Goal: Task Accomplishment & Management: Manage account settings

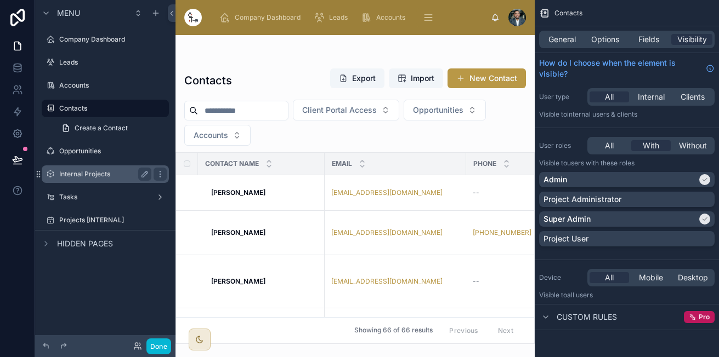
click at [99, 178] on label "Internal Projects" at bounding box center [103, 174] width 88 height 9
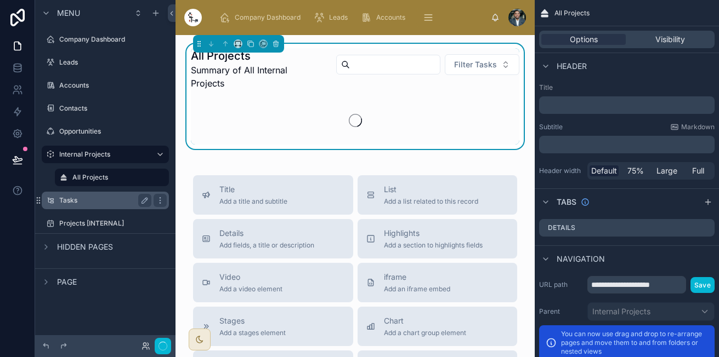
click at [81, 201] on label "Tasks" at bounding box center [103, 200] width 88 height 9
click at [516, 22] on div at bounding box center [517, 18] width 18 height 18
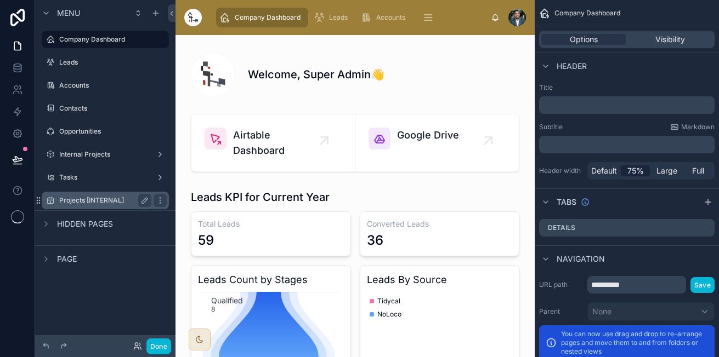
click at [94, 197] on label "Projects [INTERNAL]" at bounding box center [103, 200] width 88 height 9
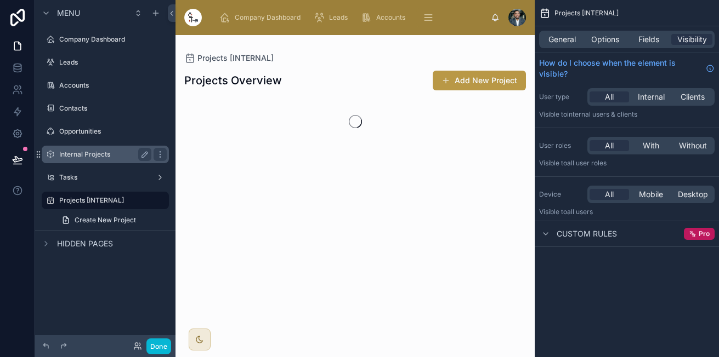
click at [83, 150] on div "Internal Projects" at bounding box center [105, 154] width 92 height 13
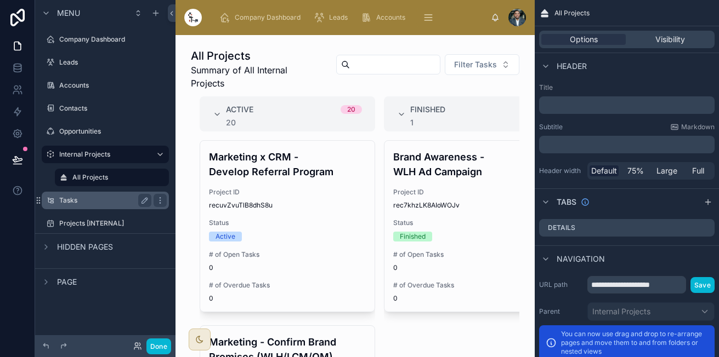
click at [96, 204] on label "Tasks" at bounding box center [103, 200] width 88 height 9
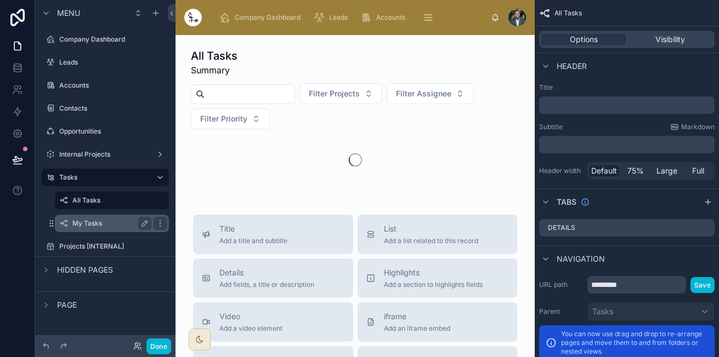
click at [93, 223] on label "My Tasks" at bounding box center [109, 223] width 75 height 9
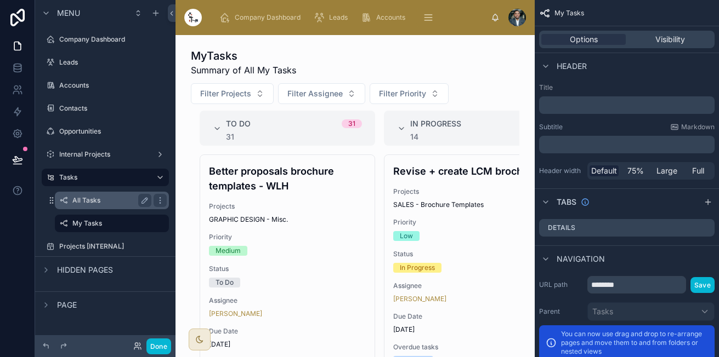
click at [103, 206] on div "All Tasks" at bounding box center [111, 200] width 79 height 13
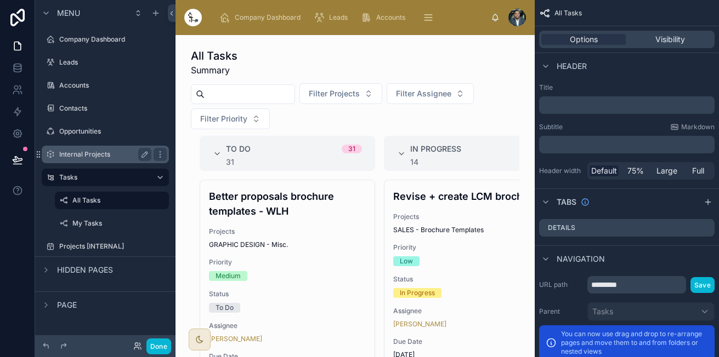
click at [98, 156] on label "Internal Projects" at bounding box center [103, 154] width 88 height 9
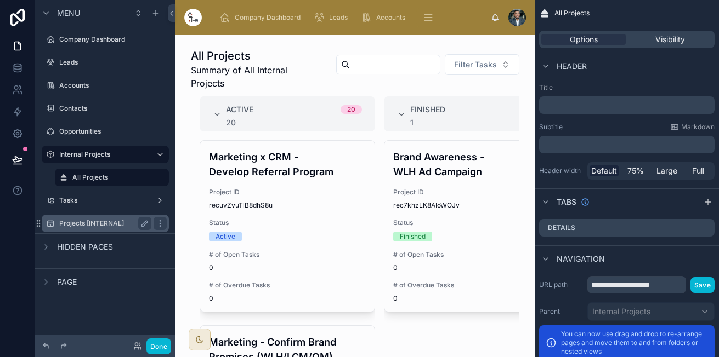
click at [89, 219] on div "Projects [INTERNAL]" at bounding box center [105, 223] width 92 height 13
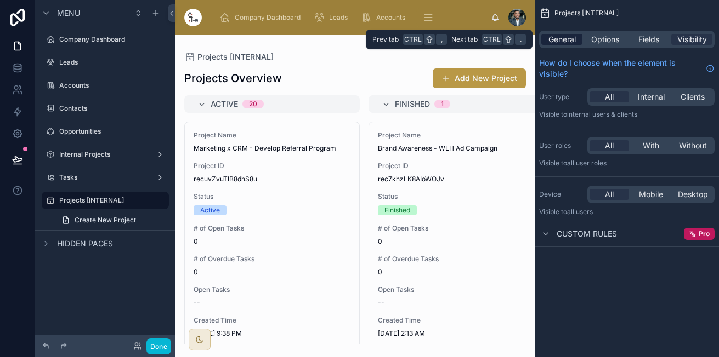
click at [561, 41] on span "General" at bounding box center [561, 39] width 27 height 11
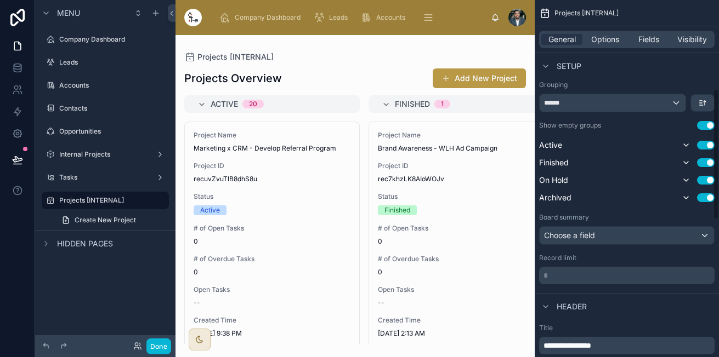
scroll to position [242, 0]
click at [332, 56] on div at bounding box center [354, 196] width 359 height 322
click at [212, 56] on span "Projects [INTERNAL]" at bounding box center [235, 57] width 76 height 11
click at [360, 67] on div "Projects Overview Add New Project Active 20 Project Name Marketing x CRM - Deve…" at bounding box center [354, 202] width 359 height 283
click at [141, 201] on icon "scrollable content" at bounding box center [144, 200] width 9 height 9
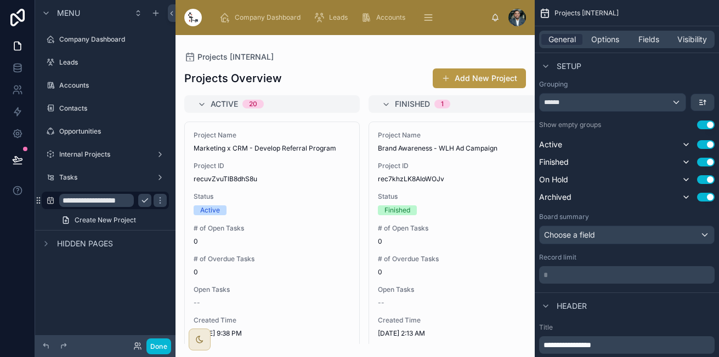
click at [77, 199] on input "**********" at bounding box center [96, 200] width 75 height 13
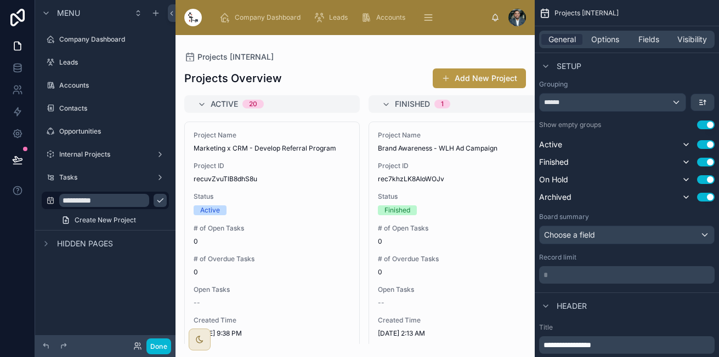
drag, startPoint x: 136, startPoint y: 201, endPoint x: 167, endPoint y: 145, distance: 64.5
click at [136, 202] on div "**********" at bounding box center [112, 200] width 107 height 13
click at [160, 157] on icon "scrollable content" at bounding box center [159, 157] width 1 height 1
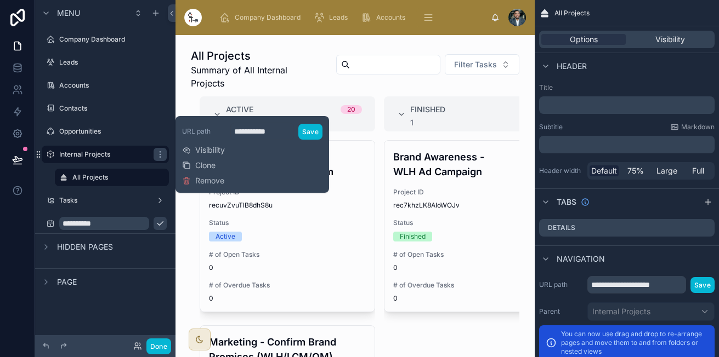
click at [227, 181] on div "**********" at bounding box center [252, 155] width 140 height 68
click at [208, 181] on span "Remove" at bounding box center [209, 180] width 29 height 11
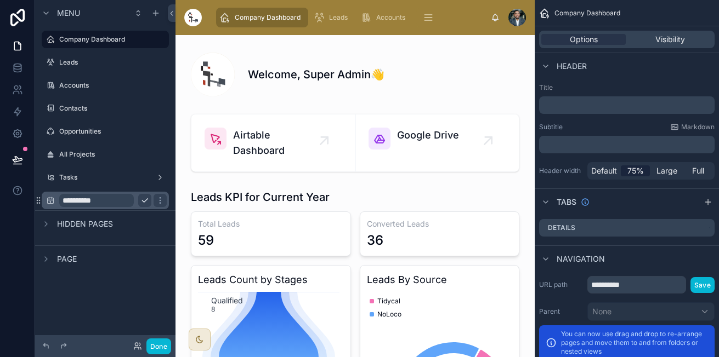
click at [118, 199] on input "**********" at bounding box center [96, 200] width 75 height 13
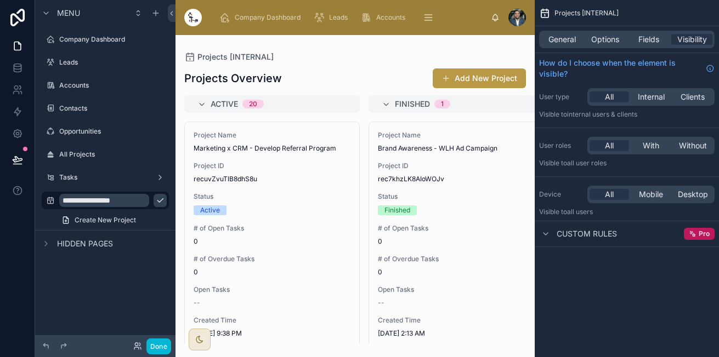
type input "**********"
click at [156, 199] on icon "scrollable content" at bounding box center [160, 200] width 9 height 9
click at [48, 199] on icon "scrollable content" at bounding box center [50, 200] width 9 height 9
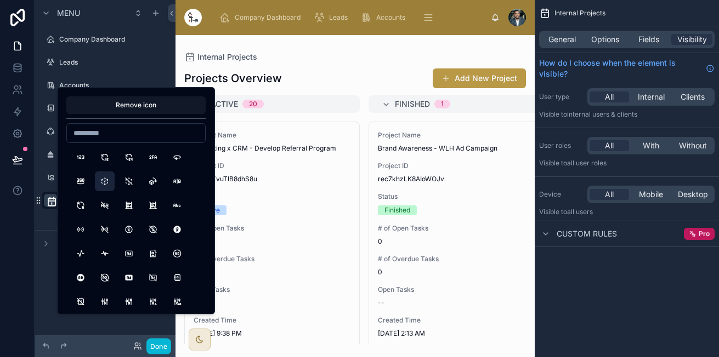
click at [108, 184] on button "3dCubeSphere" at bounding box center [105, 182] width 20 height 20
click at [624, 275] on div "Internal Projects General Options Fields Visibility How do I choose when the el…" at bounding box center [626, 178] width 184 height 357
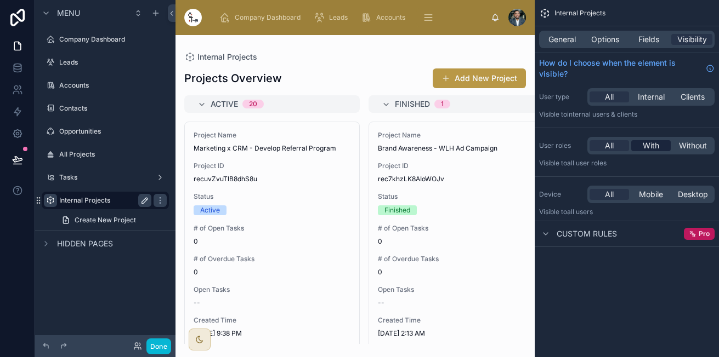
click at [646, 148] on span "With" at bounding box center [650, 145] width 16 height 11
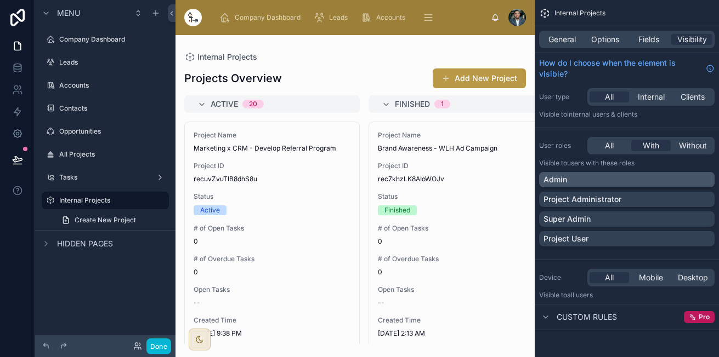
click at [677, 179] on div "Admin" at bounding box center [626, 179] width 167 height 11
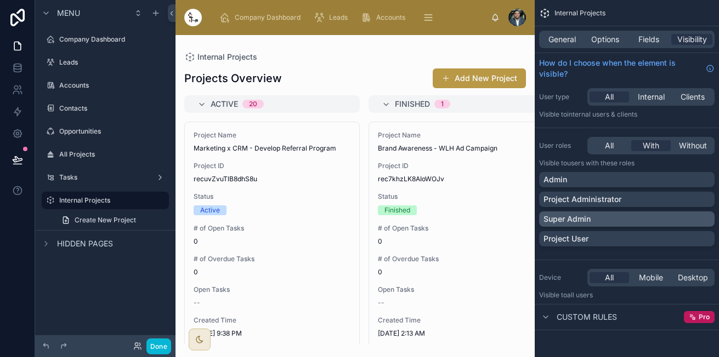
click at [644, 222] on div "Super Admin" at bounding box center [626, 219] width 167 height 11
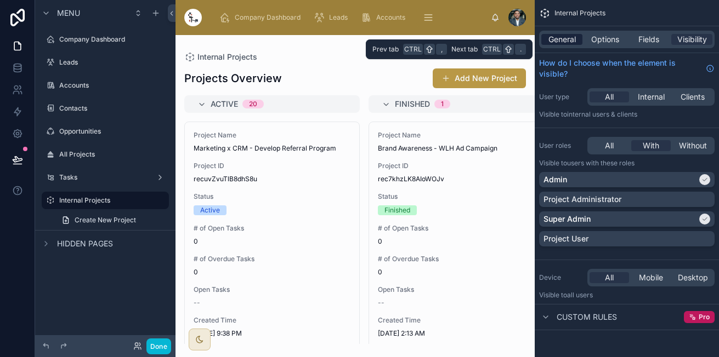
click at [573, 43] on span "General" at bounding box center [561, 39] width 27 height 11
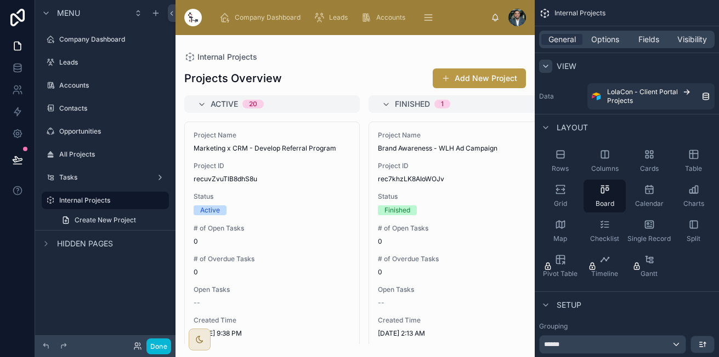
click at [550, 62] on div "scrollable content" at bounding box center [545, 66] width 13 height 13
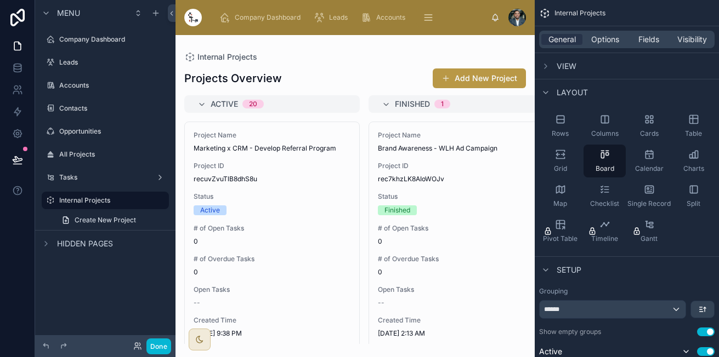
click at [545, 100] on div "Layout" at bounding box center [626, 92] width 184 height 26
click at [549, 96] on icon "scrollable content" at bounding box center [545, 92] width 9 height 9
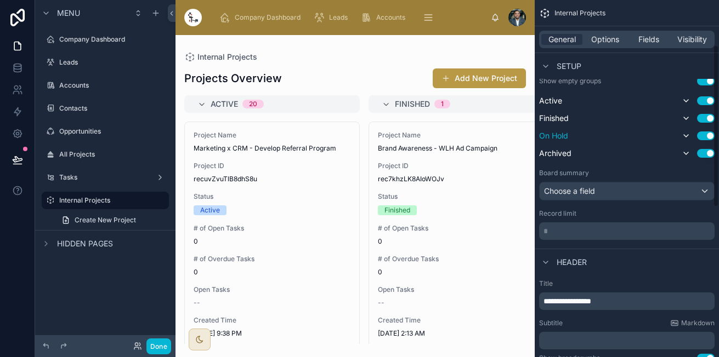
scroll to position [100, 0]
click at [607, 191] on div "Choose a field" at bounding box center [626, 191] width 174 height 18
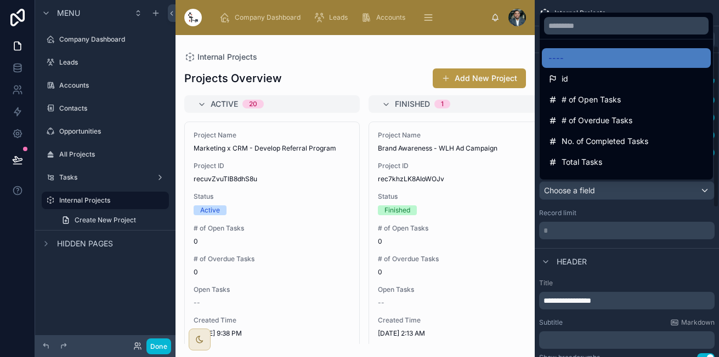
click at [605, 202] on div "scrollable content" at bounding box center [359, 178] width 719 height 357
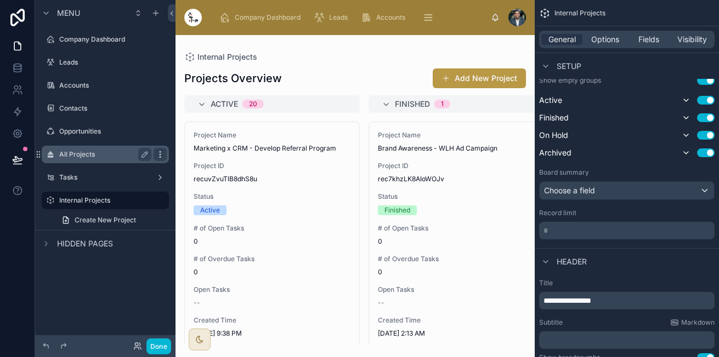
click at [160, 155] on icon "scrollable content" at bounding box center [159, 154] width 1 height 1
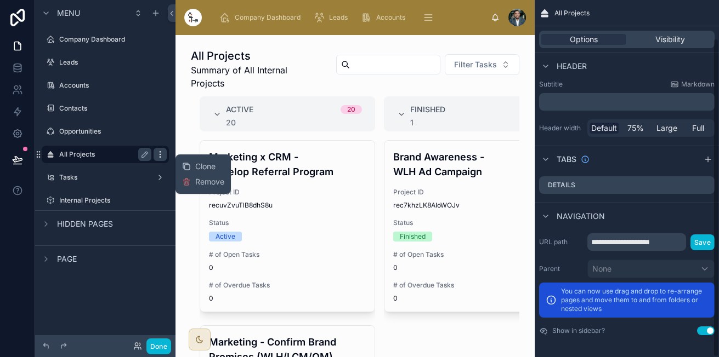
scroll to position [43, 0]
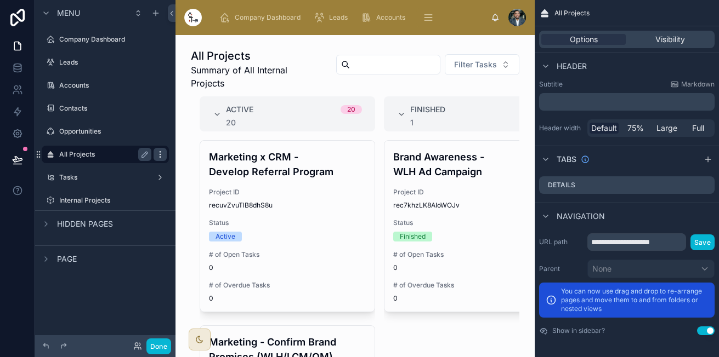
click at [160, 155] on icon "scrollable content" at bounding box center [159, 154] width 1 height 1
click at [195, 161] on button "Remove" at bounding box center [203, 162] width 42 height 11
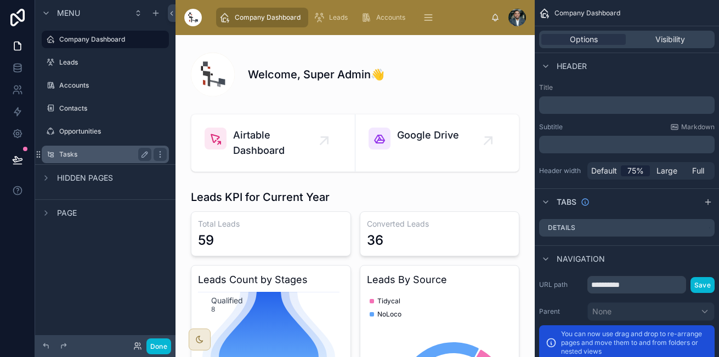
click at [108, 151] on label "Tasks" at bounding box center [103, 154] width 88 height 9
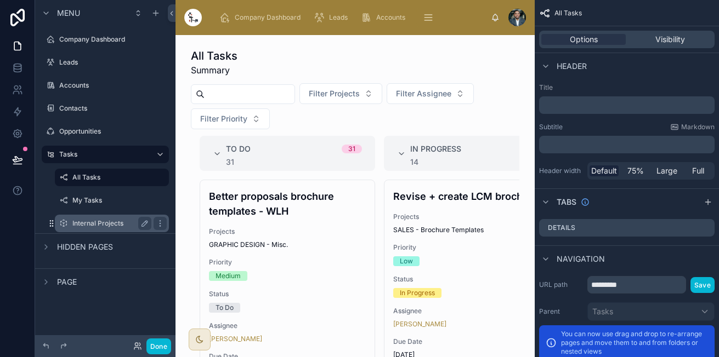
click at [72, 223] on label "Internal Projects" at bounding box center [109, 223] width 75 height 9
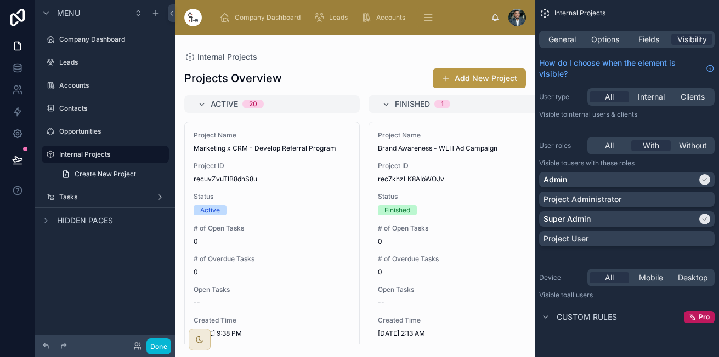
click at [288, 174] on div at bounding box center [354, 196] width 359 height 322
click at [288, 174] on div "Project ID recuvZvuTlB8dhS8u" at bounding box center [271, 173] width 157 height 22
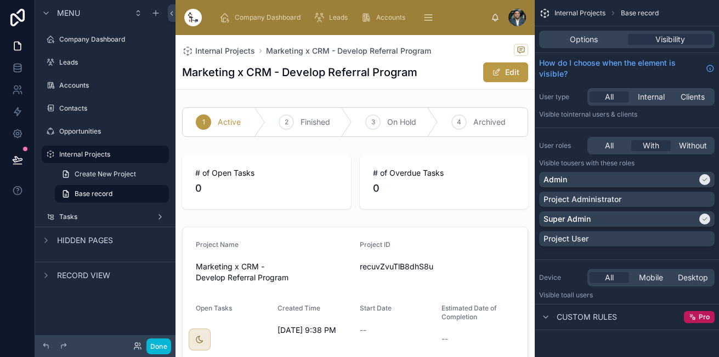
click at [95, 152] on label "Internal Projects" at bounding box center [110, 154] width 103 height 9
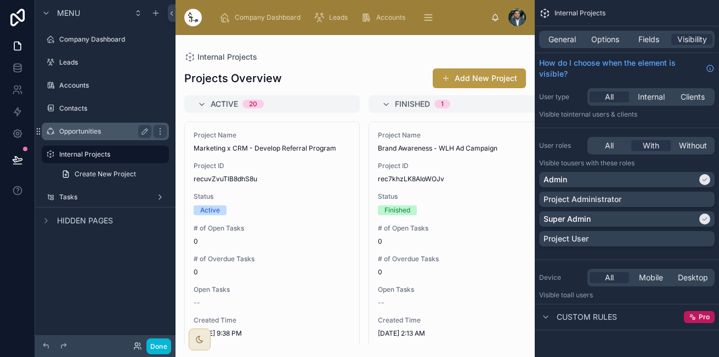
click at [92, 136] on div "Opportunities" at bounding box center [105, 131] width 92 height 13
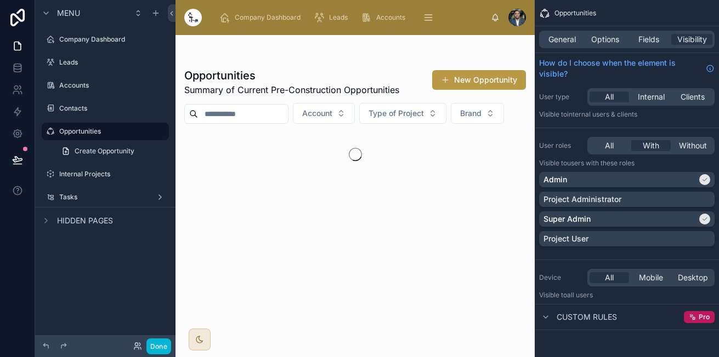
click at [288, 85] on div at bounding box center [354, 196] width 359 height 322
click at [558, 42] on span "General" at bounding box center [561, 39] width 27 height 11
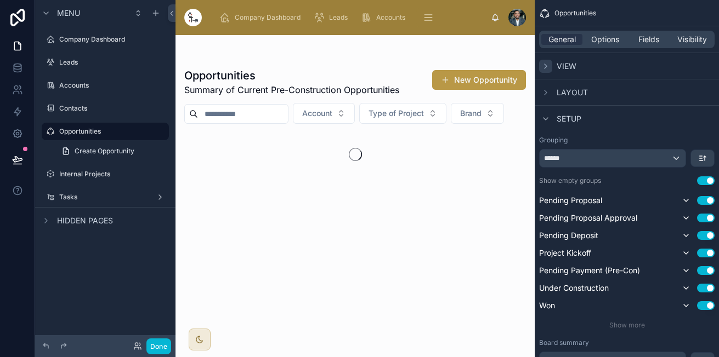
click at [551, 64] on div "scrollable content" at bounding box center [545, 66] width 13 height 13
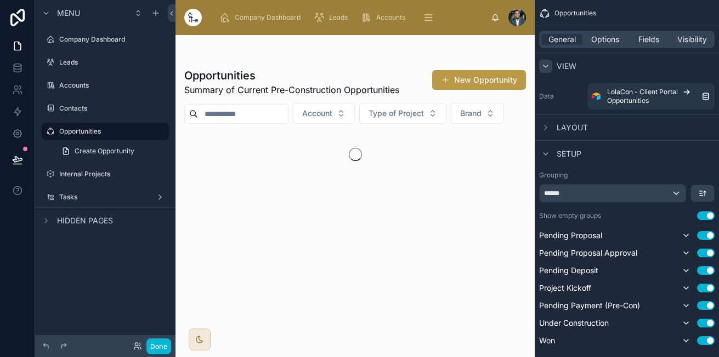
click at [549, 67] on icon "scrollable content" at bounding box center [545, 66] width 9 height 9
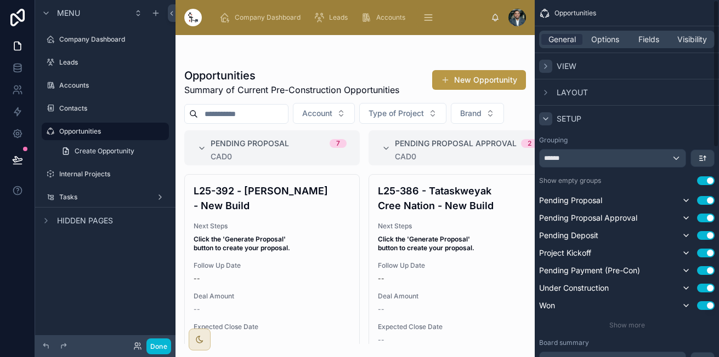
click at [544, 123] on div "scrollable content" at bounding box center [545, 118] width 13 height 13
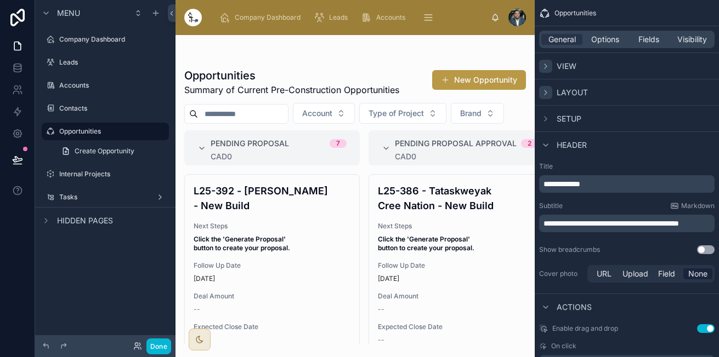
click at [546, 92] on icon "scrollable content" at bounding box center [545, 92] width 2 height 4
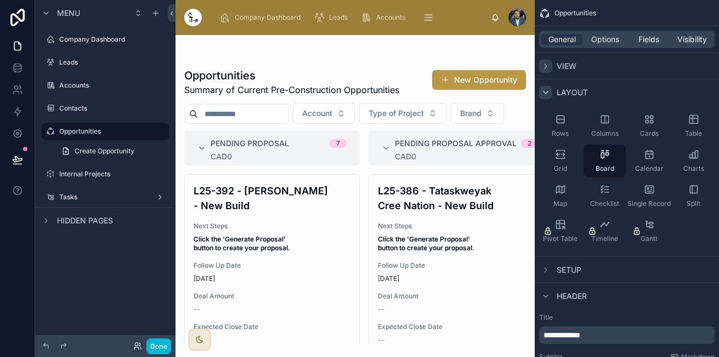
click at [550, 88] on div "scrollable content" at bounding box center [545, 92] width 13 height 13
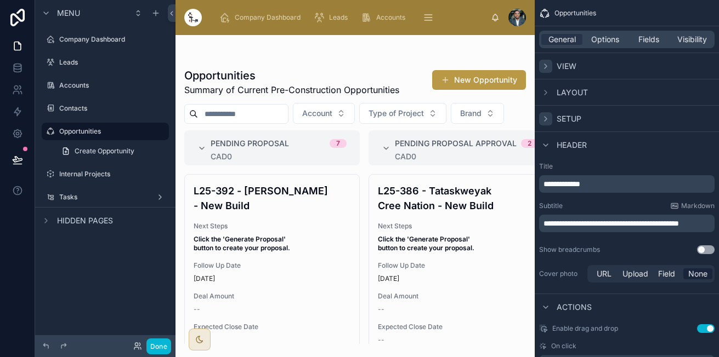
click at [548, 120] on icon "scrollable content" at bounding box center [545, 119] width 9 height 9
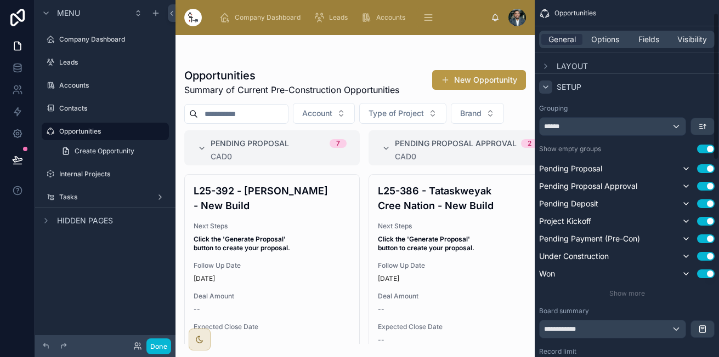
scroll to position [31, 0]
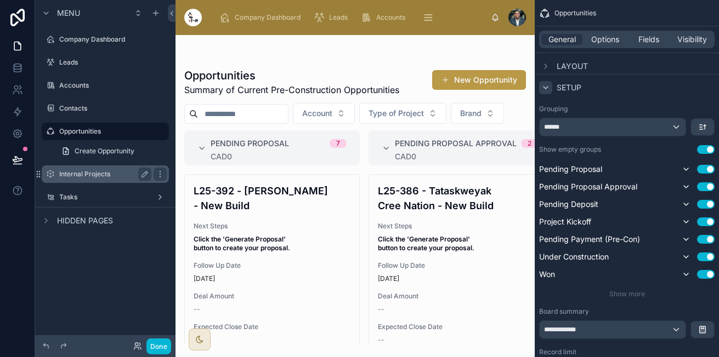
click at [97, 173] on label "Internal Projects" at bounding box center [103, 174] width 88 height 9
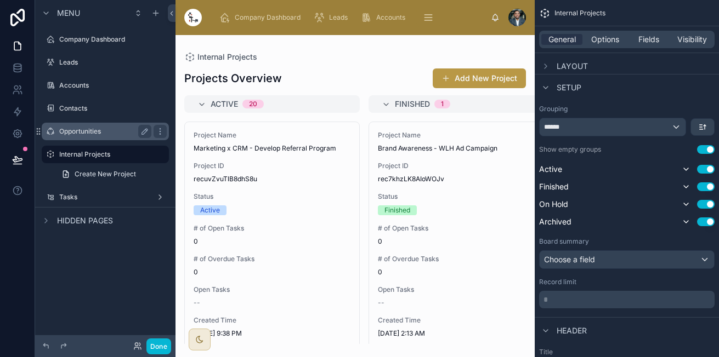
click at [92, 131] on label "Opportunities" at bounding box center [103, 131] width 88 height 9
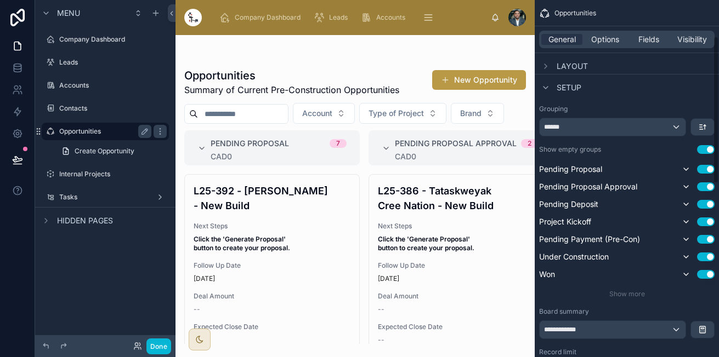
scroll to position [88, 0]
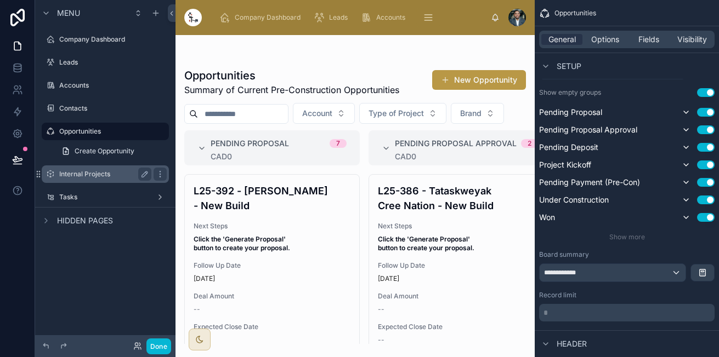
click at [100, 170] on label "Internal Projects" at bounding box center [103, 174] width 88 height 9
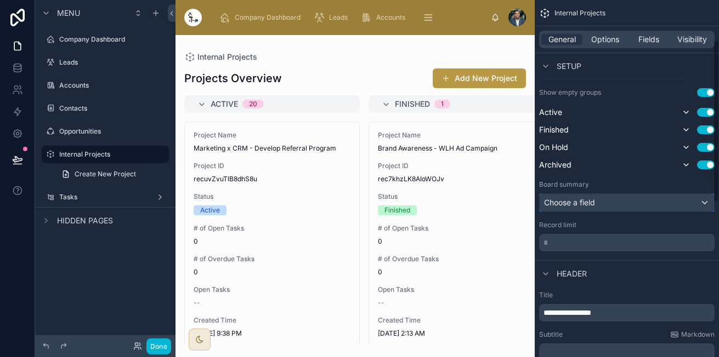
click at [583, 202] on div "Choose a field" at bounding box center [626, 203] width 174 height 18
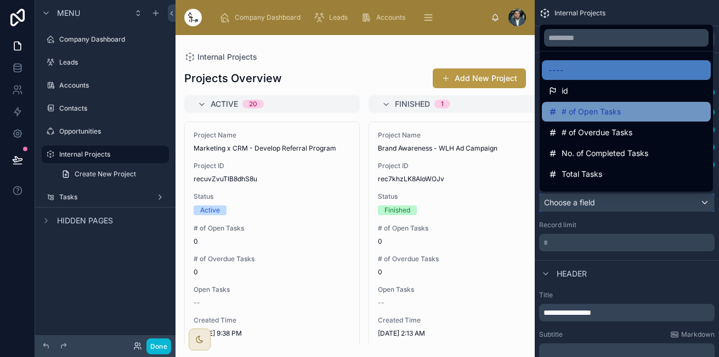
scroll to position [36, 0]
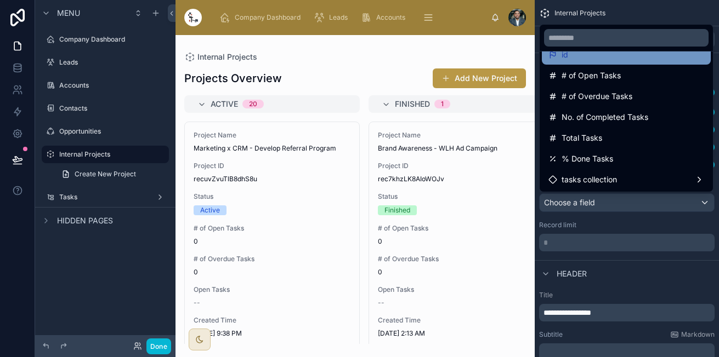
click at [631, 60] on div "id" at bounding box center [626, 54] width 156 height 13
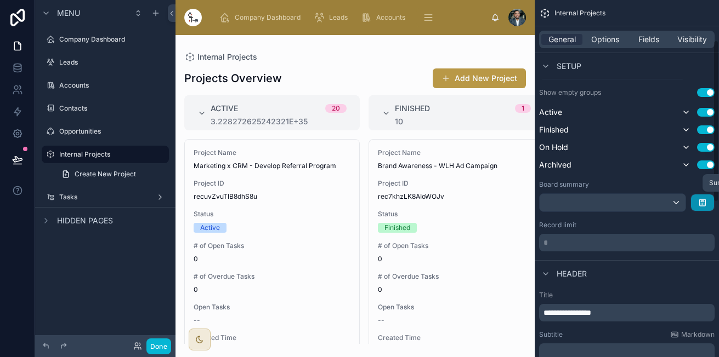
click at [704, 200] on icon "scrollable content" at bounding box center [702, 202] width 9 height 9
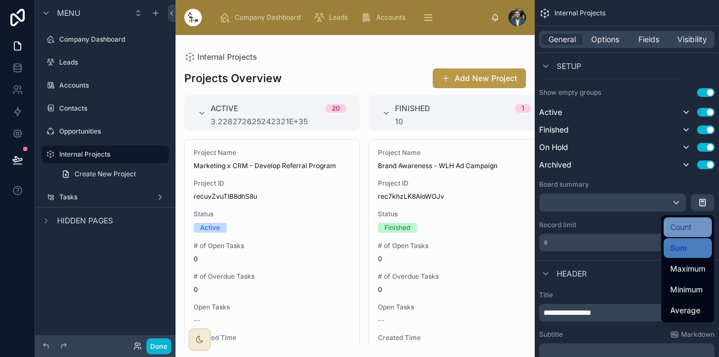
click at [677, 231] on span "Count" at bounding box center [680, 227] width 21 height 13
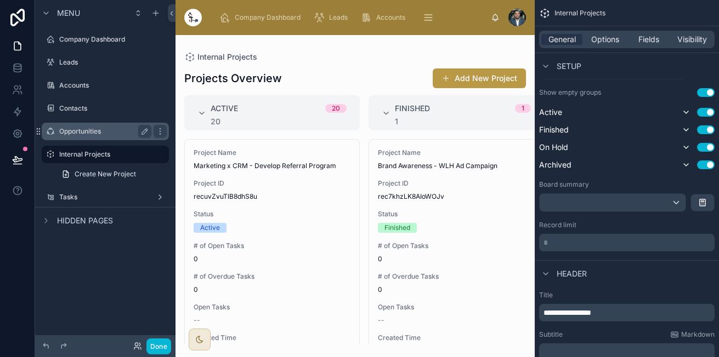
click at [85, 129] on label "Opportunities" at bounding box center [103, 131] width 88 height 9
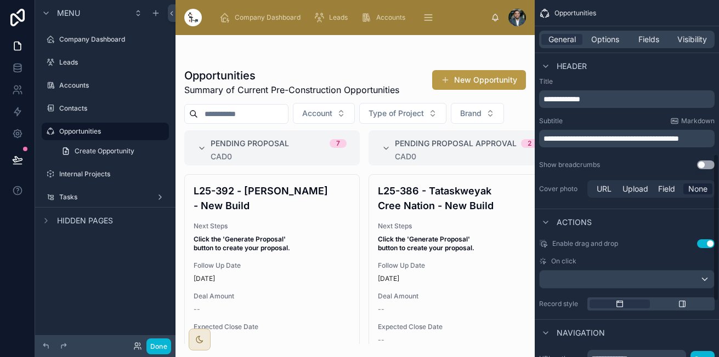
scroll to position [373, 0]
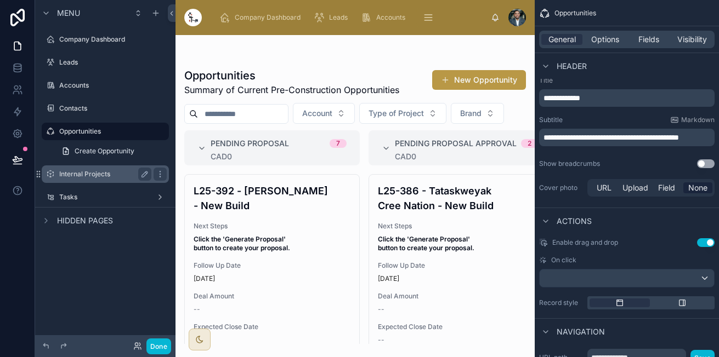
click at [97, 169] on div "Internal Projects" at bounding box center [105, 174] width 92 height 13
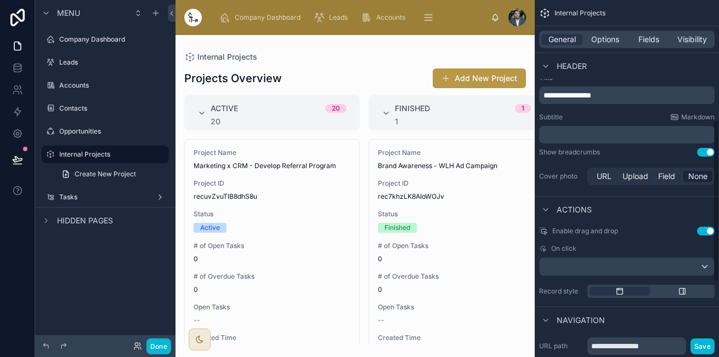
scroll to position [260, 0]
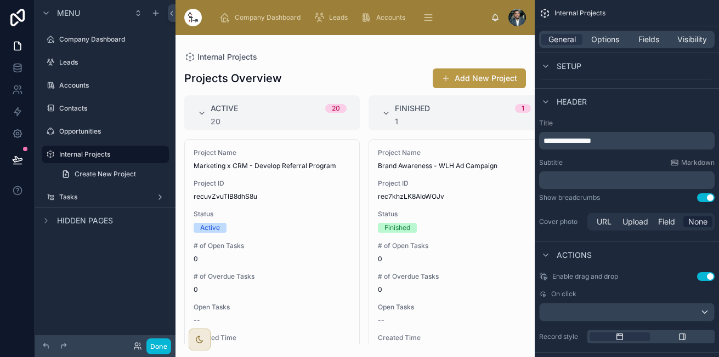
click at [706, 201] on button "Use setting" at bounding box center [706, 197] width 18 height 9
click at [600, 180] on p "﻿" at bounding box center [627, 180] width 169 height 11
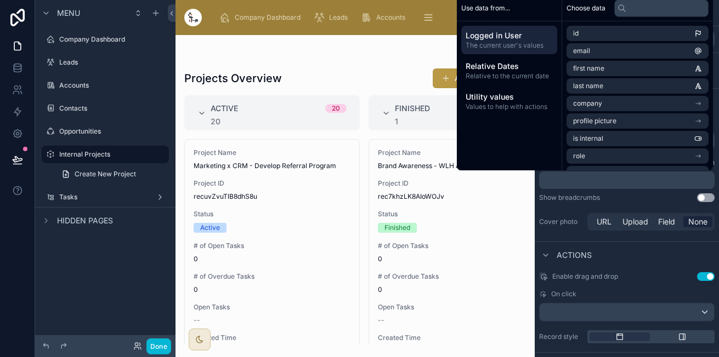
click at [600, 196] on div "Show breadcrumbs Use setting" at bounding box center [626, 197] width 175 height 9
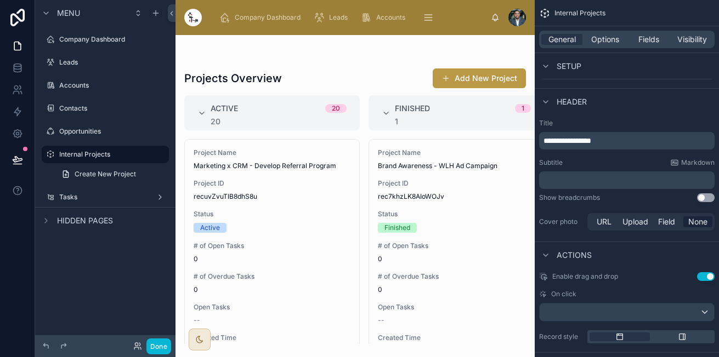
click at [618, 138] on p "**********" at bounding box center [627, 140] width 169 height 11
drag, startPoint x: 618, startPoint y: 138, endPoint x: 529, endPoint y: 141, distance: 88.8
click at [529, 141] on div "Company Dashboard Leads Accounts Contacts Opportunities Internal Projects Tasks…" at bounding box center [446, 178] width 543 height 357
click at [579, 181] on p "﻿" at bounding box center [627, 180] width 169 height 11
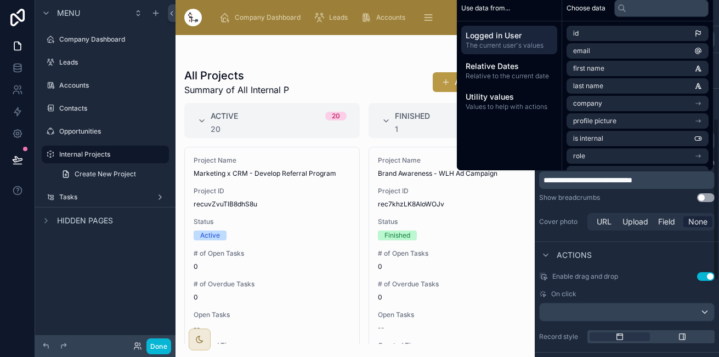
click at [620, 197] on div "Show breadcrumbs Use setting" at bounding box center [626, 197] width 175 height 9
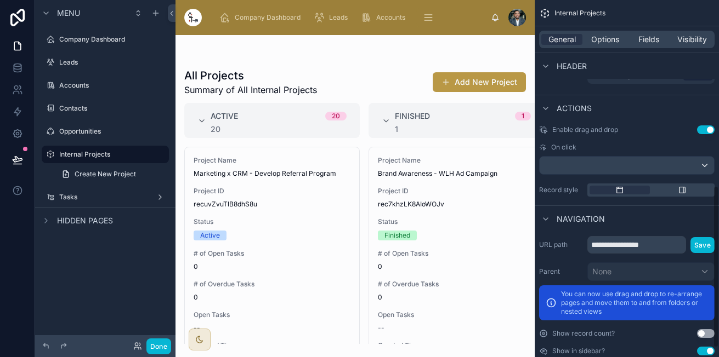
scroll to position [408, 0]
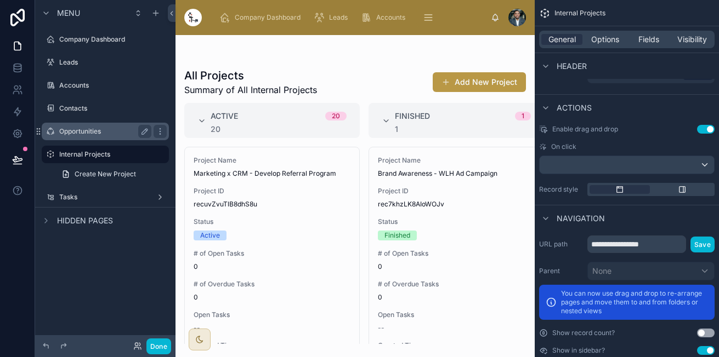
click at [73, 135] on label "Opportunities" at bounding box center [103, 131] width 88 height 9
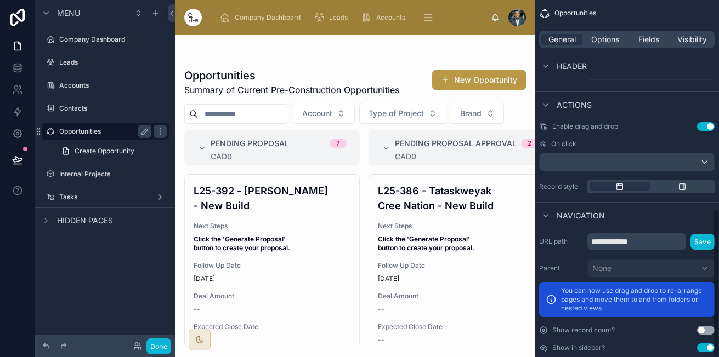
scroll to position [506, 0]
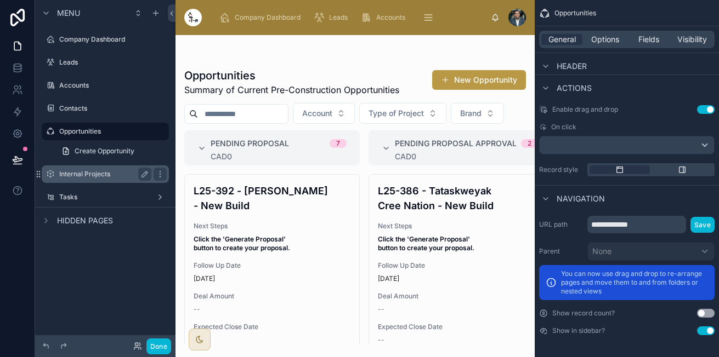
click at [106, 172] on label "Internal Projects" at bounding box center [103, 174] width 88 height 9
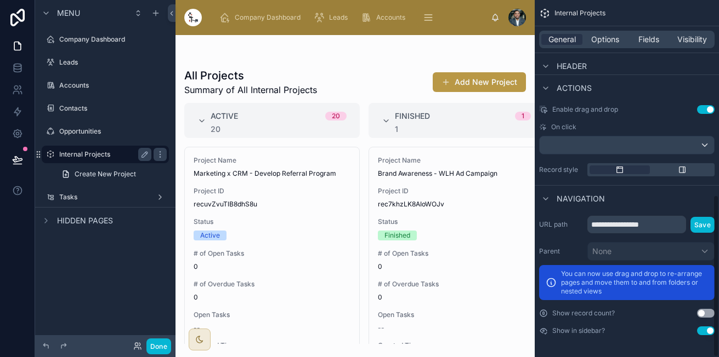
scroll to position [427, 0]
click at [658, 225] on input "**********" at bounding box center [636, 225] width 99 height 18
drag, startPoint x: 658, startPoint y: 225, endPoint x: 556, endPoint y: 229, distance: 102.6
click at [556, 229] on div "**********" at bounding box center [626, 225] width 175 height 18
type input "**********"
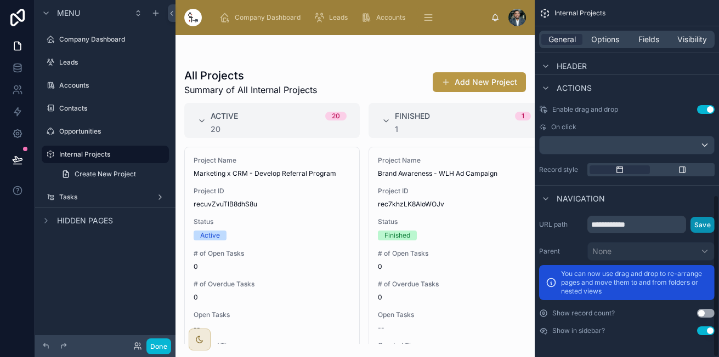
drag, startPoint x: 706, startPoint y: 227, endPoint x: 630, endPoint y: 194, distance: 82.5
click at [706, 227] on button "Save" at bounding box center [702, 225] width 24 height 16
click at [551, 83] on div "scrollable content" at bounding box center [545, 88] width 13 height 13
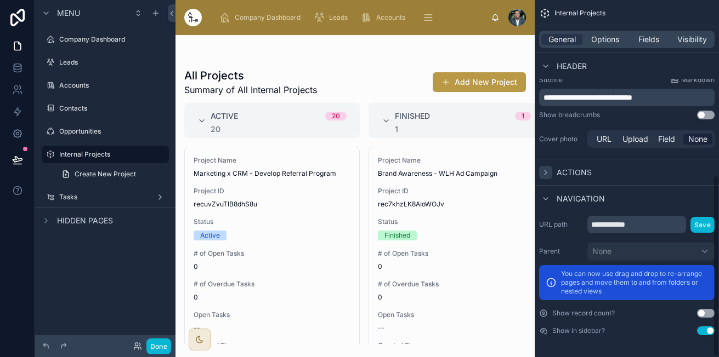
scroll to position [343, 0]
click at [545, 70] on icon "scrollable content" at bounding box center [545, 66] width 9 height 9
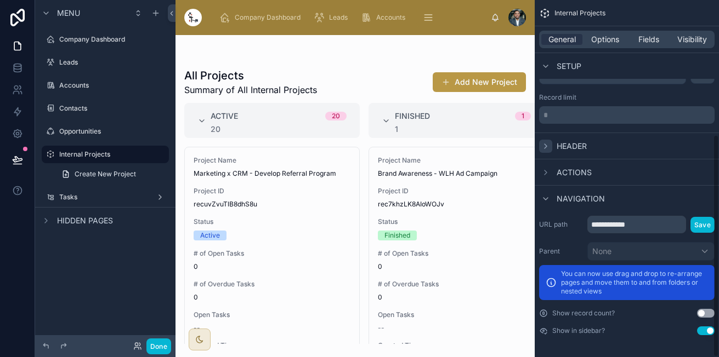
scroll to position [216, 0]
click at [542, 204] on div "scrollable content" at bounding box center [545, 198] width 13 height 13
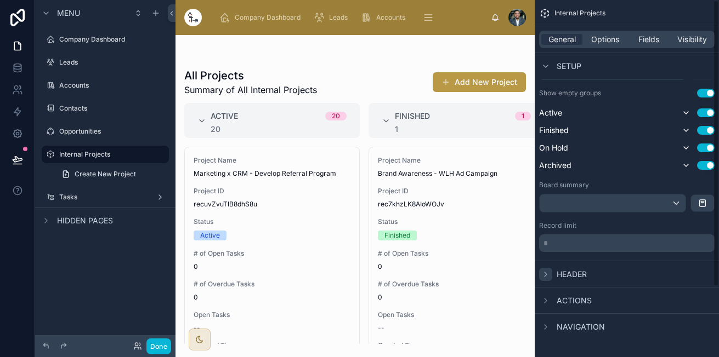
scroll to position [0, 0]
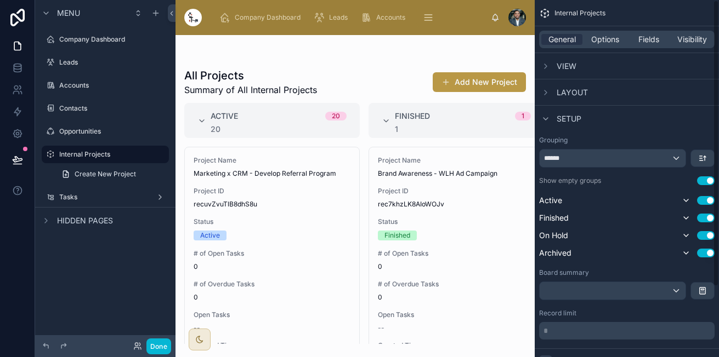
click at [552, 123] on div "Setup" at bounding box center [560, 118] width 42 height 13
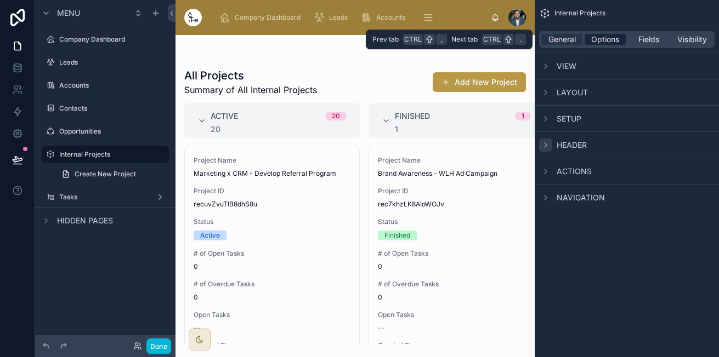
click at [598, 41] on span "Options" at bounding box center [605, 39] width 28 height 11
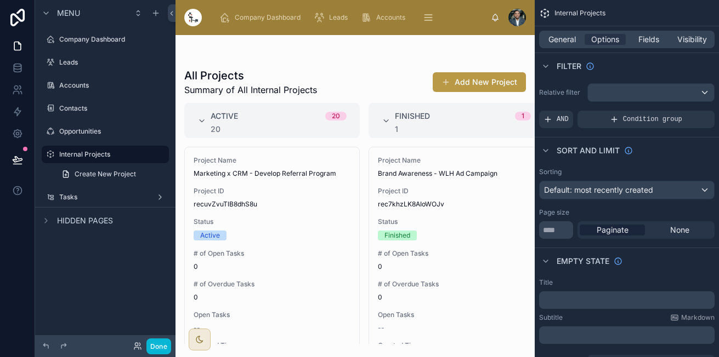
drag, startPoint x: 90, startPoint y: 132, endPoint x: 259, endPoint y: 357, distance: 281.1
click at [90, 132] on label "Opportunities" at bounding box center [112, 131] width 107 height 9
